Goal: Task Accomplishment & Management: Complete application form

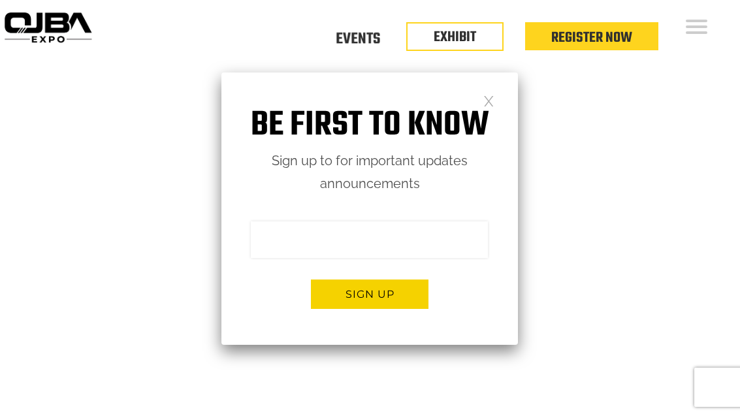
click at [490, 97] on link at bounding box center [488, 100] width 11 height 11
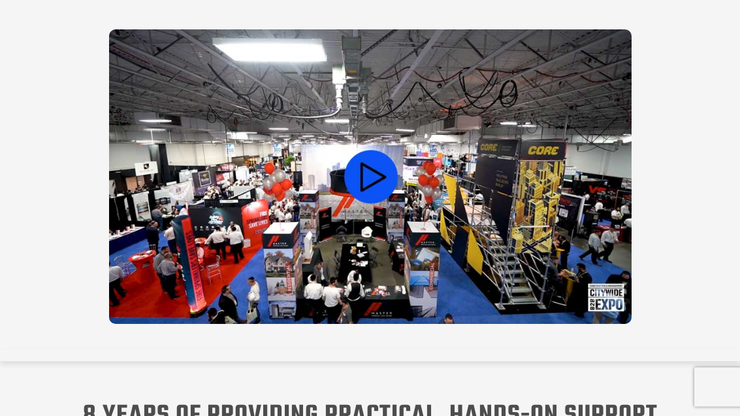
scroll to position [936, 0]
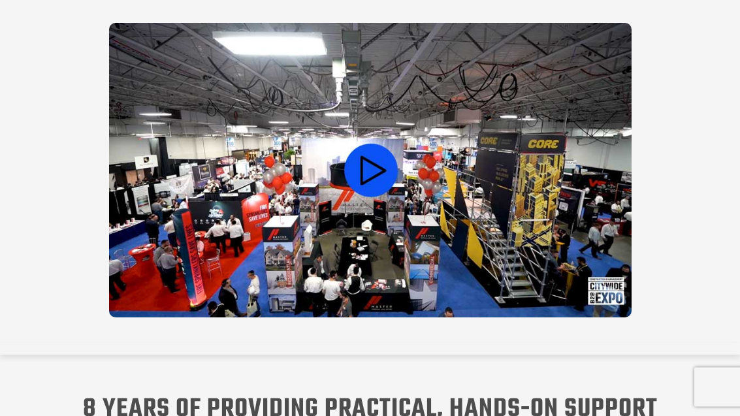
click at [368, 174] on video at bounding box center [370, 171] width 523 height 295
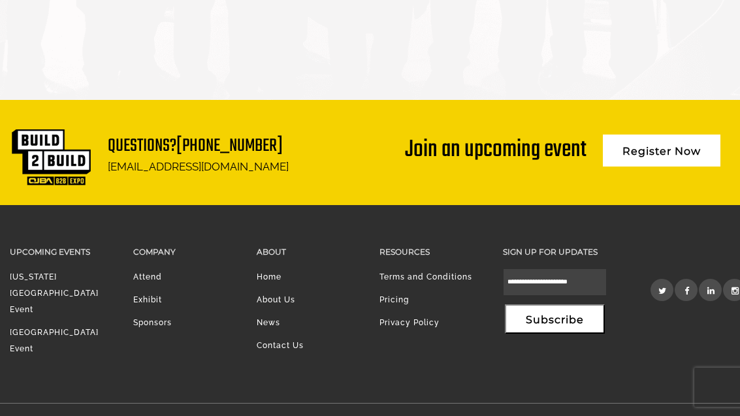
scroll to position [0, 0]
click at [51, 299] on link "[US_STATE][GEOGRAPHIC_DATA] Event" at bounding box center [54, 293] width 89 height 42
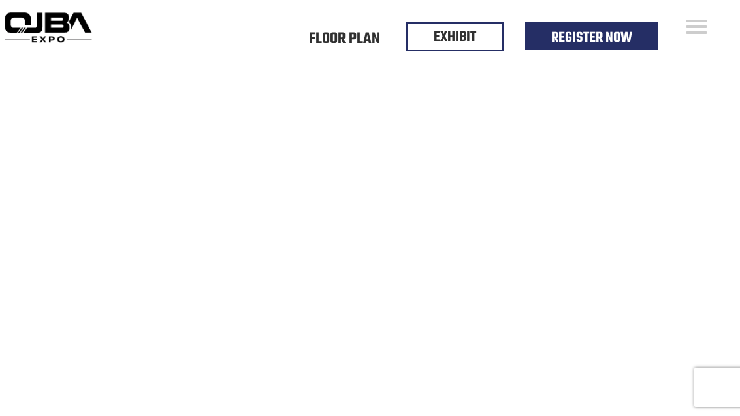
click at [360, 39] on link "Floor Plan" at bounding box center [344, 39] width 71 height 0
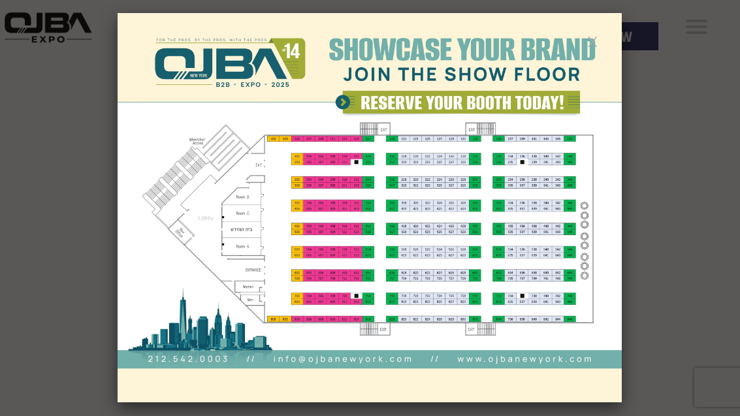
click at [696, 109] on div at bounding box center [370, 208] width 740 height 416
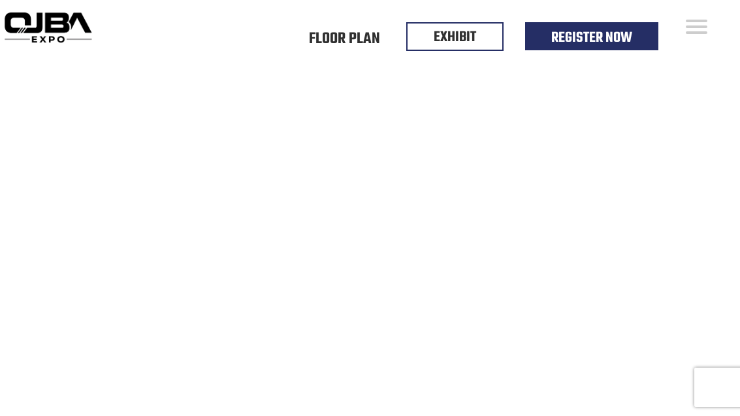
click at [458, 39] on link "EXHIBIT" at bounding box center [455, 37] width 42 height 22
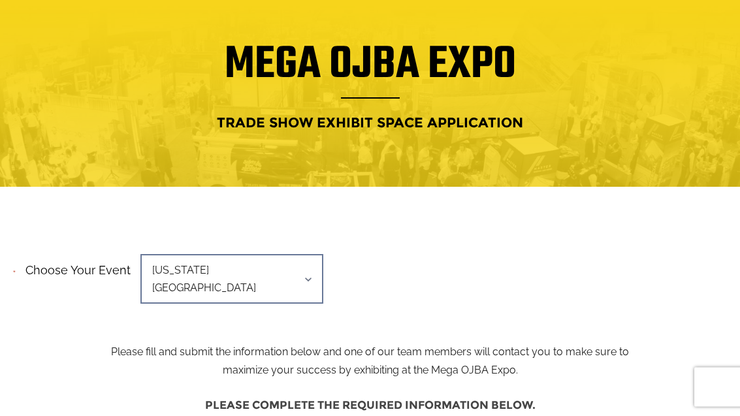
scroll to position [114, 0]
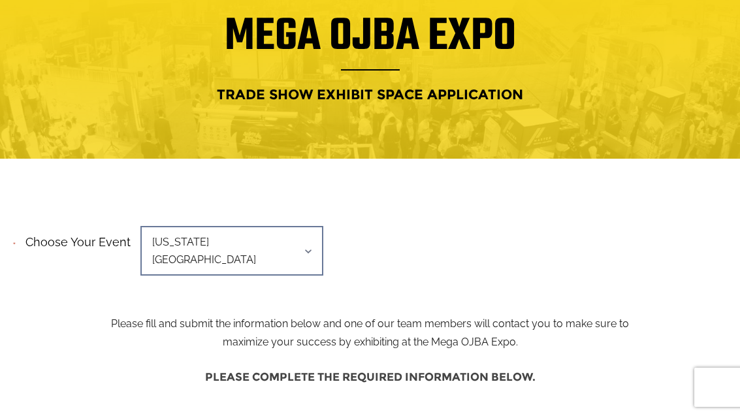
click at [446, 246] on div "**********" at bounding box center [370, 254] width 719 height 67
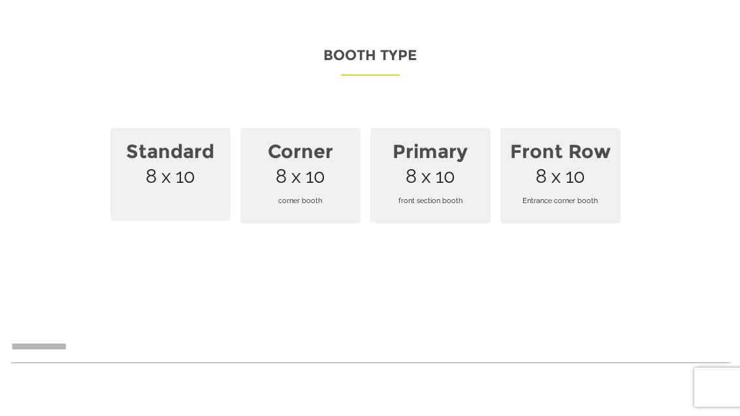
scroll to position [930, 0]
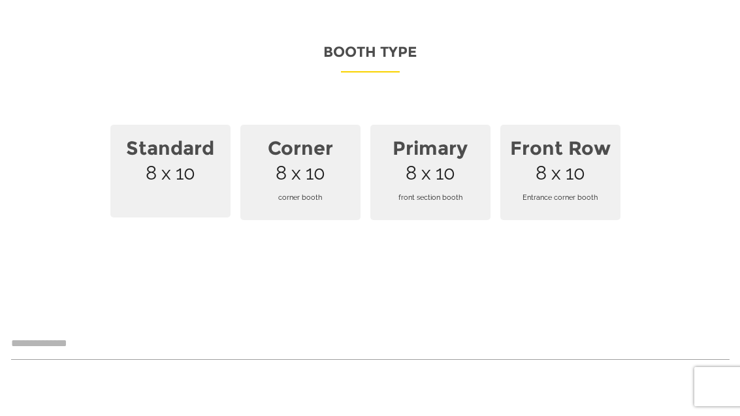
click at [443, 155] on span "Primary 8 x 10 front section booth" at bounding box center [430, 172] width 120 height 95
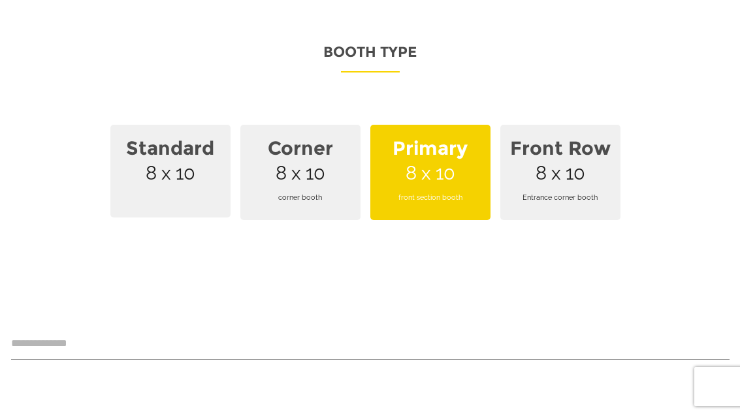
click at [318, 156] on span "Corner 8 x 10 corner booth" at bounding box center [300, 172] width 120 height 95
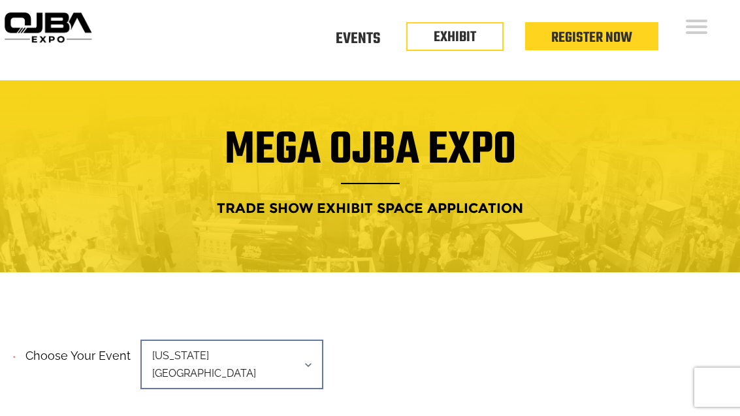
scroll to position [0, 0]
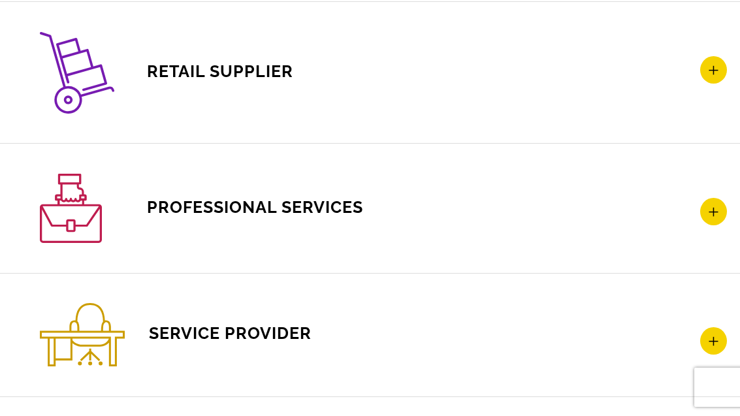
scroll to position [2281, 0]
click at [717, 210] on icon at bounding box center [713, 210] width 27 height 27
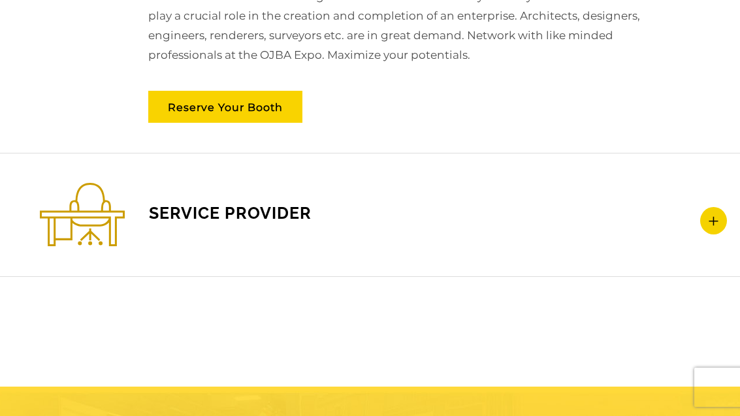
scroll to position [2413, 0]
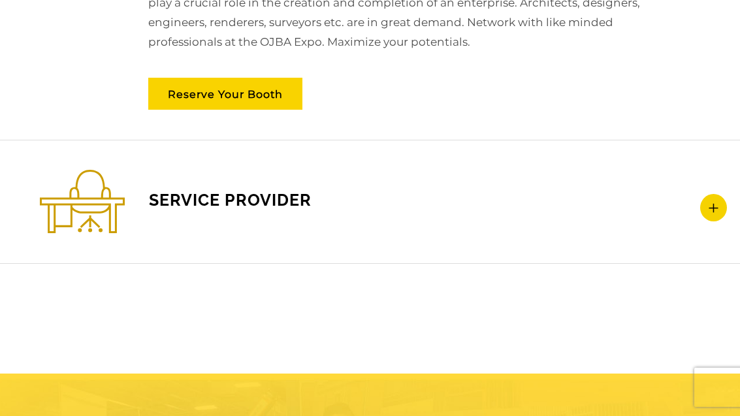
click at [707, 206] on icon at bounding box center [713, 207] width 27 height 27
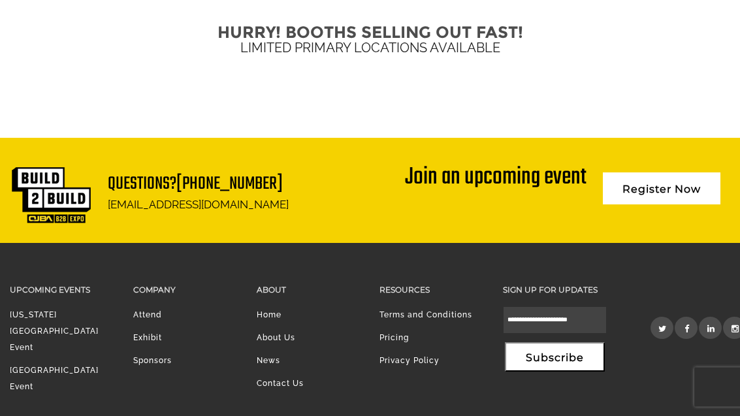
scroll to position [3436, 0]
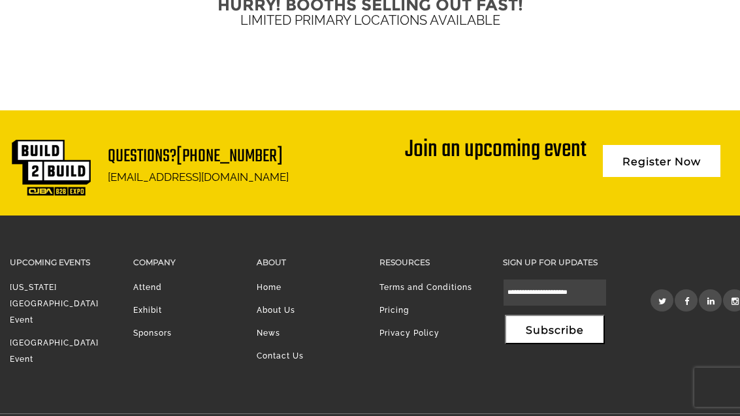
click at [148, 332] on link "Sponsors" at bounding box center [152, 333] width 39 height 9
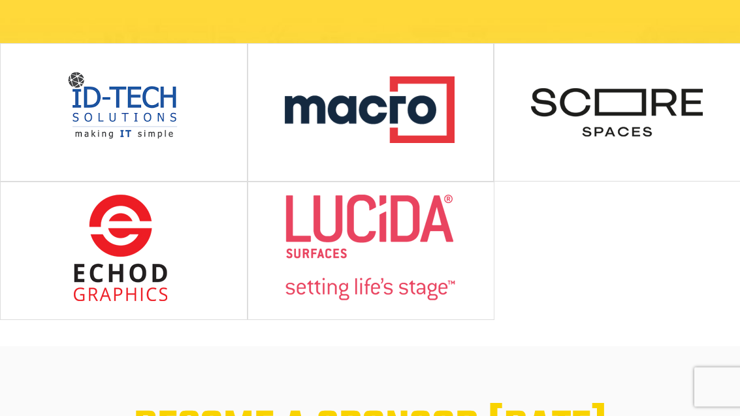
scroll to position [379, 0]
